Goal: Transaction & Acquisition: Obtain resource

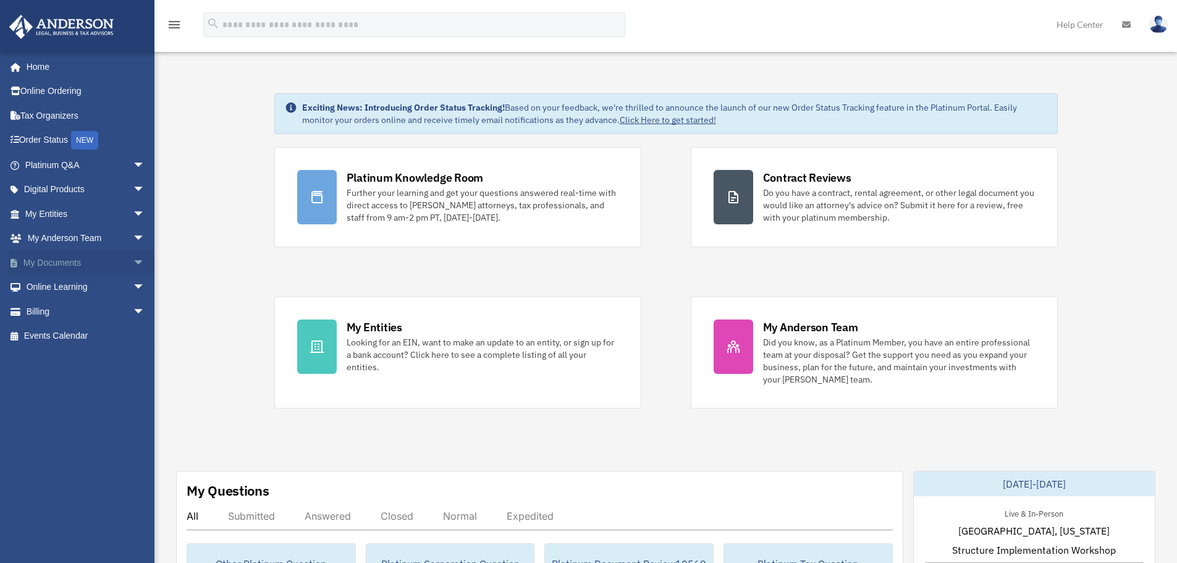
click at [133, 265] on span "arrow_drop_down" at bounding box center [145, 262] width 25 height 25
click at [52, 285] on link "Box" at bounding box center [90, 287] width 146 height 25
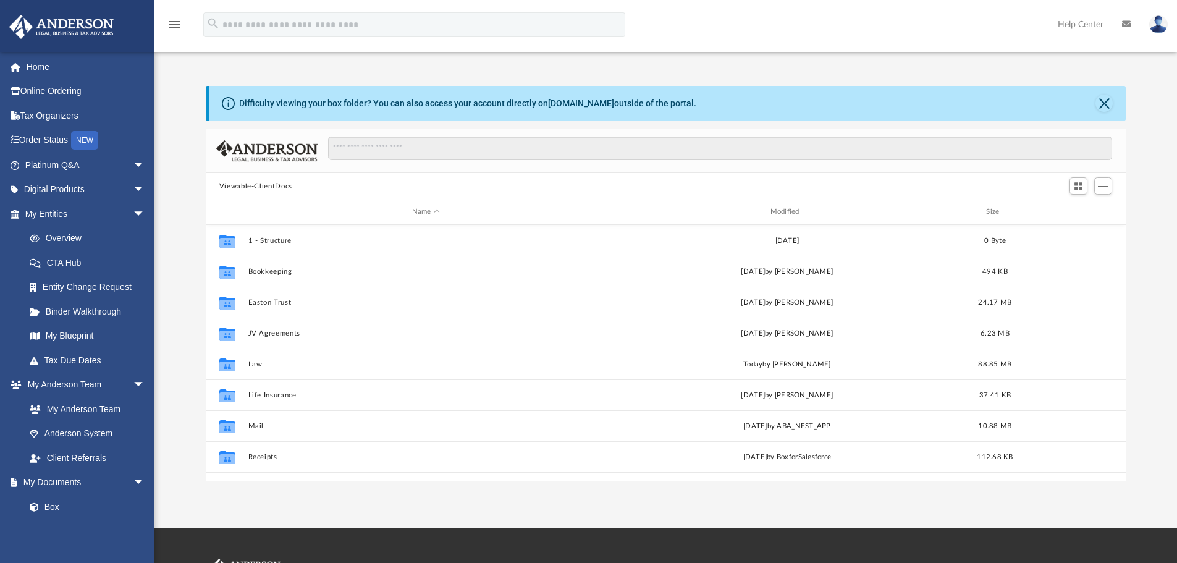
scroll to position [272, 911]
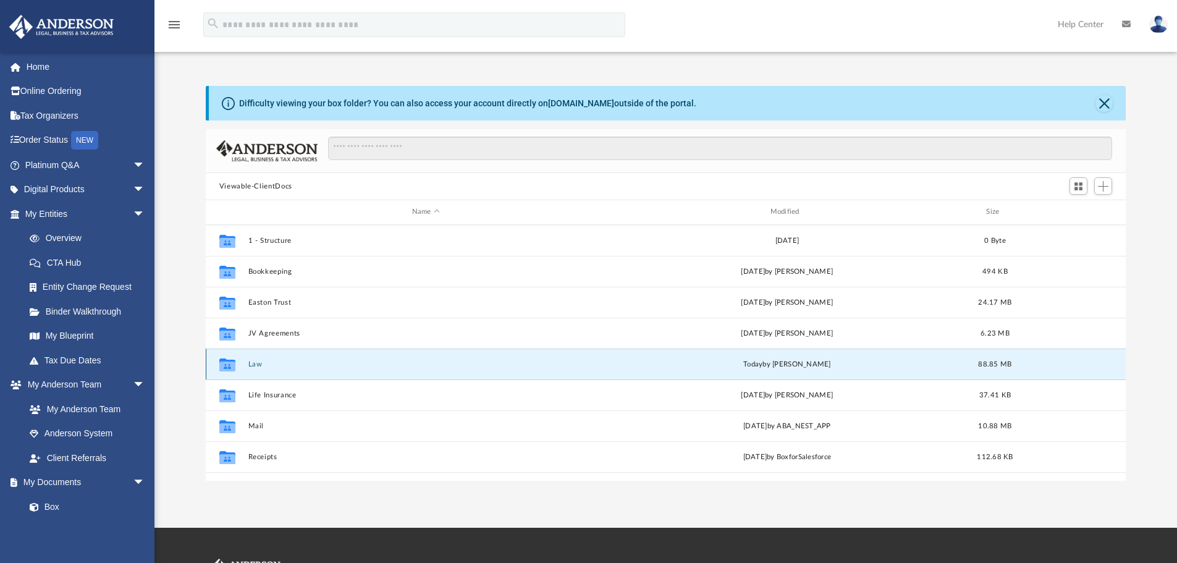
click at [258, 364] on button "Law" at bounding box center [426, 364] width 356 height 8
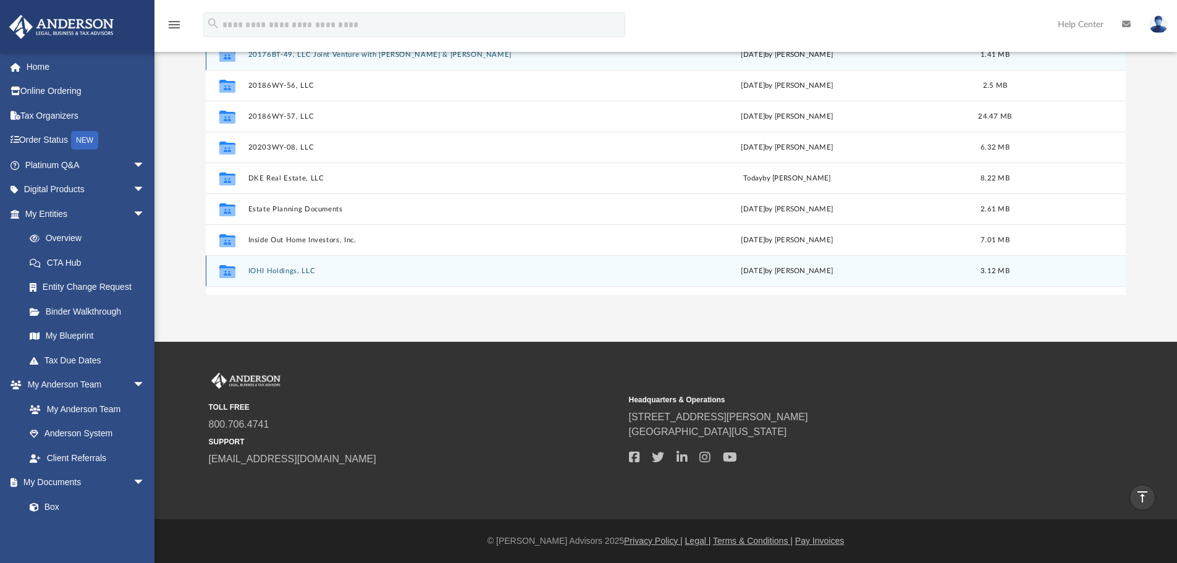
scroll to position [0, 0]
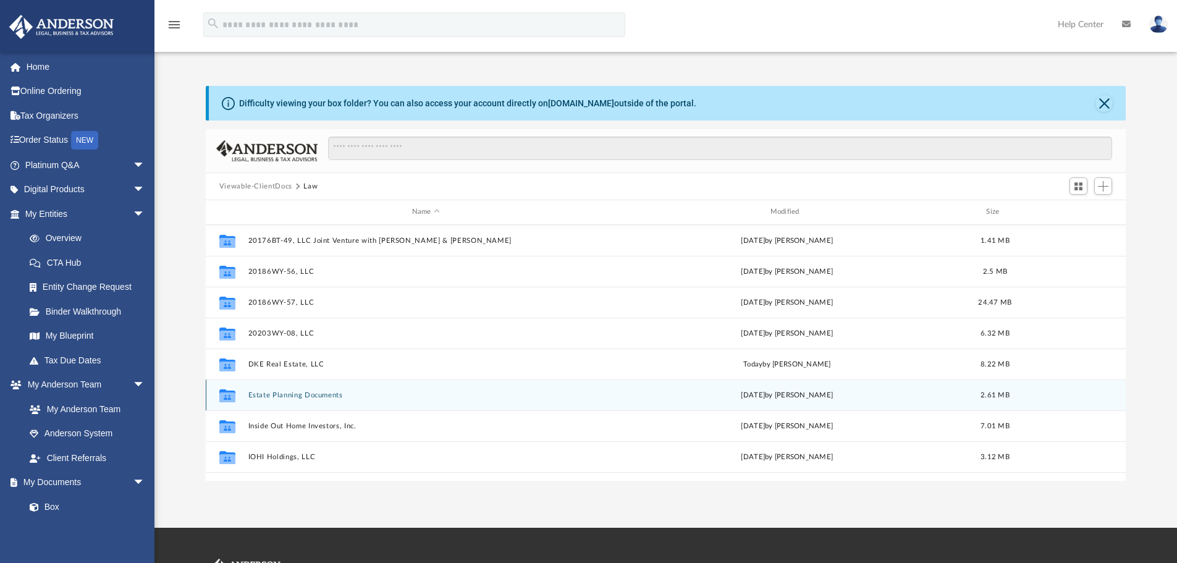
click at [280, 391] on button "Estate Planning Documents" at bounding box center [426, 395] width 356 height 8
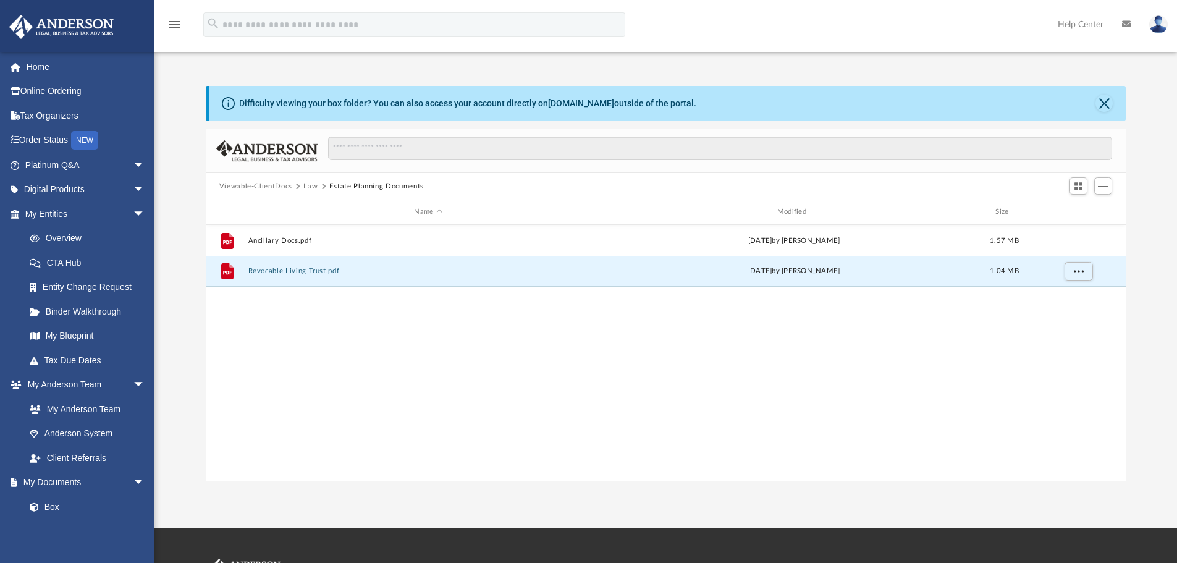
click at [295, 271] on button "Revocable Living Trust.pdf" at bounding box center [428, 271] width 360 height 8
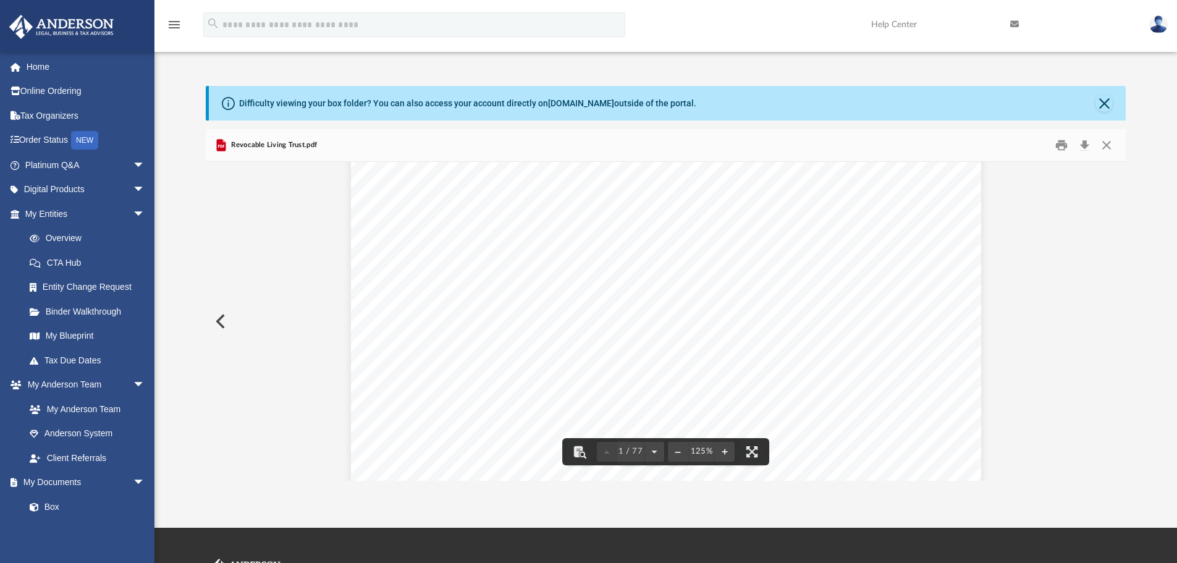
scroll to position [247, 0]
click at [1107, 103] on button "Close" at bounding box center [1104, 103] width 17 height 17
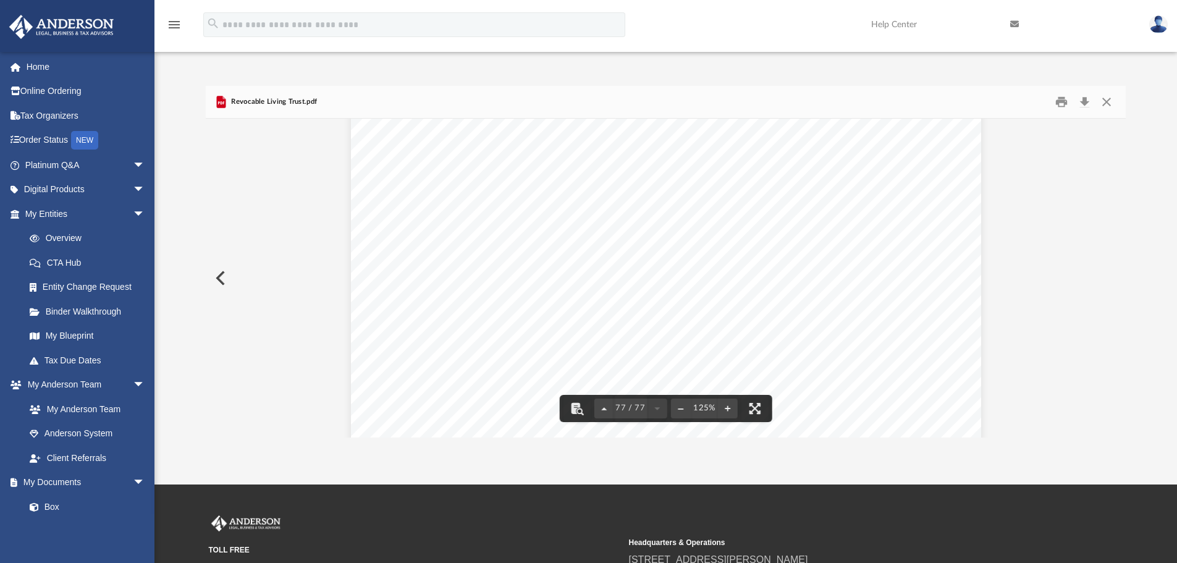
scroll to position [63928, 0]
click at [1105, 98] on button "Close" at bounding box center [1107, 102] width 22 height 19
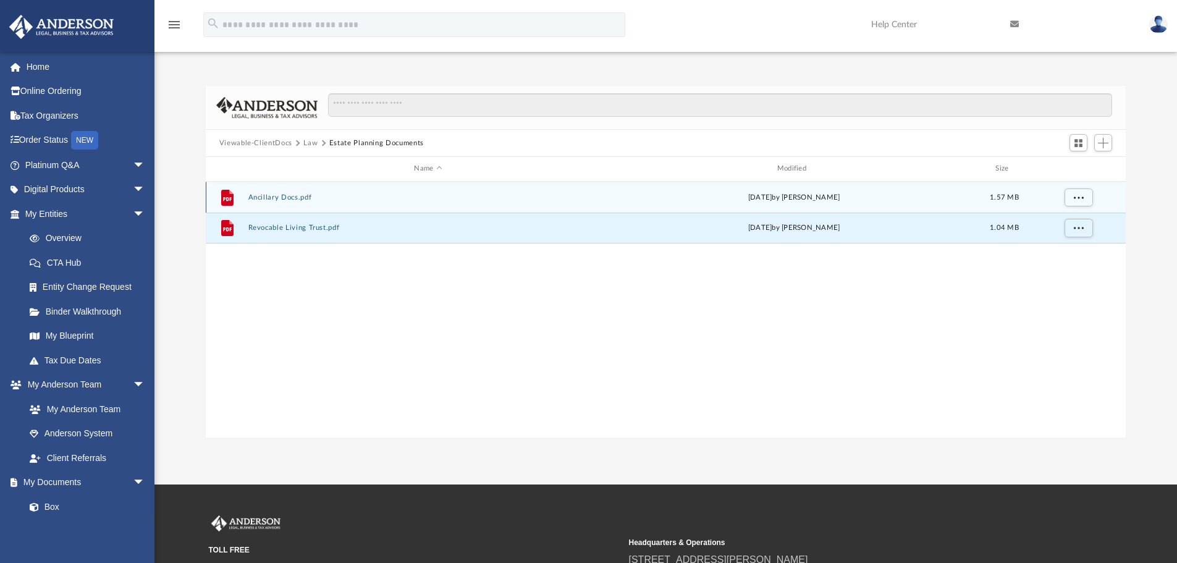
click at [287, 195] on button "Ancillary Docs.pdf" at bounding box center [428, 197] width 360 height 8
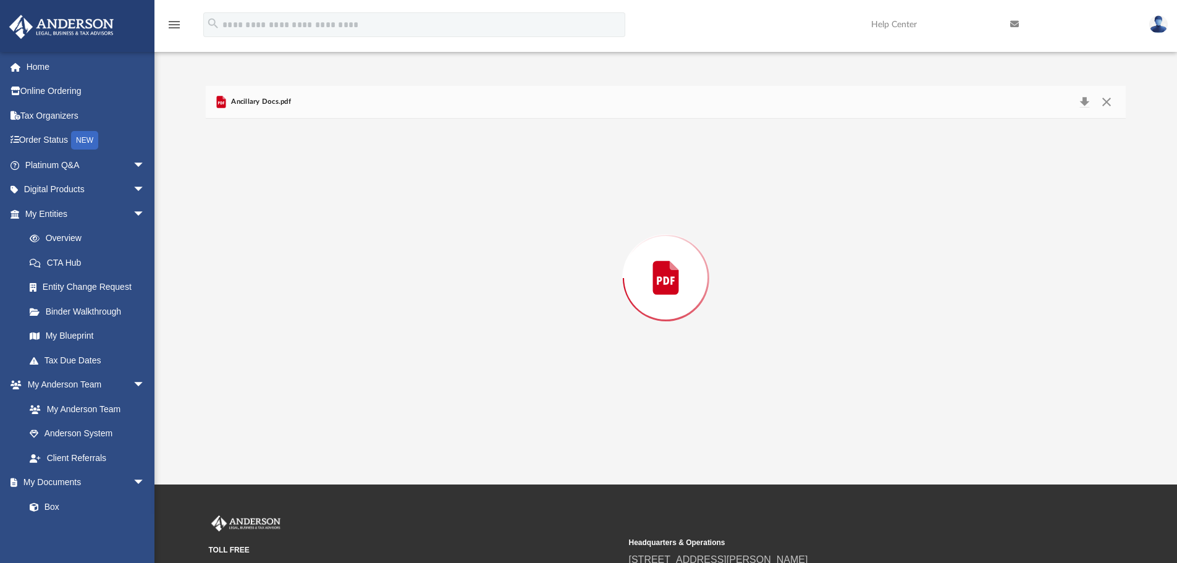
click at [287, 195] on div "Preview" at bounding box center [666, 278] width 921 height 319
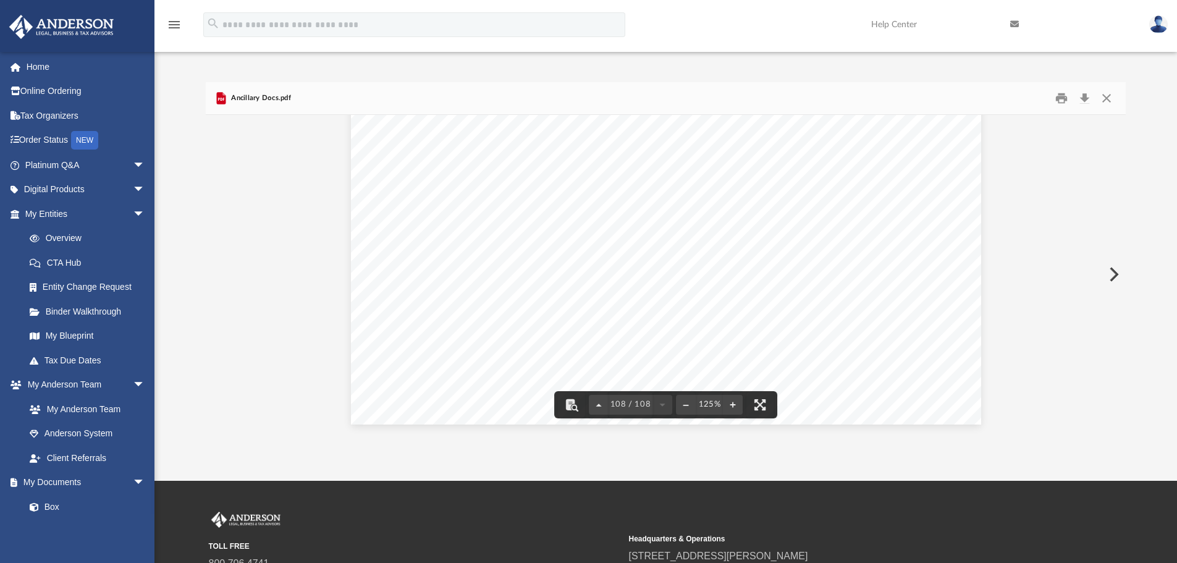
scroll to position [143, 0]
